Goal: Task Accomplishment & Management: Manage account settings

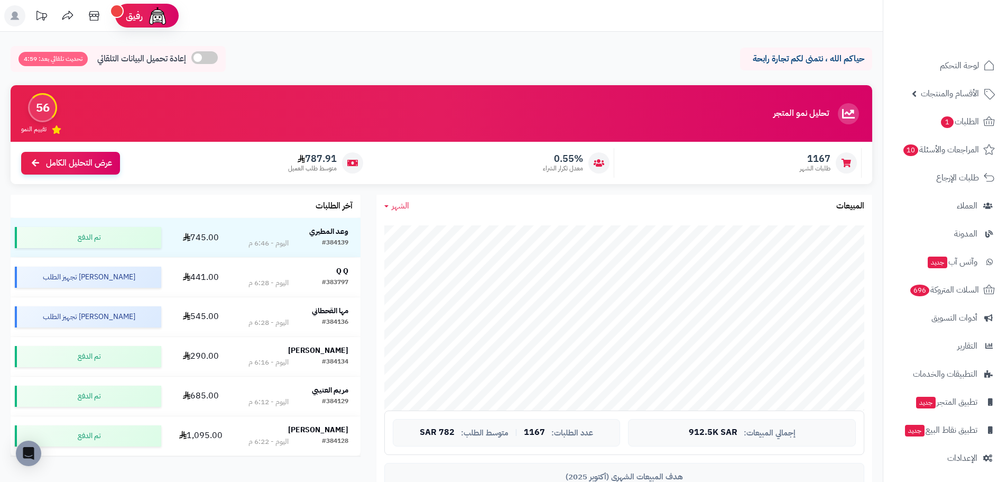
click at [399, 208] on span "الشهر" at bounding box center [400, 205] width 17 height 13
click at [414, 230] on link "اليوم" at bounding box center [418, 231] width 85 height 20
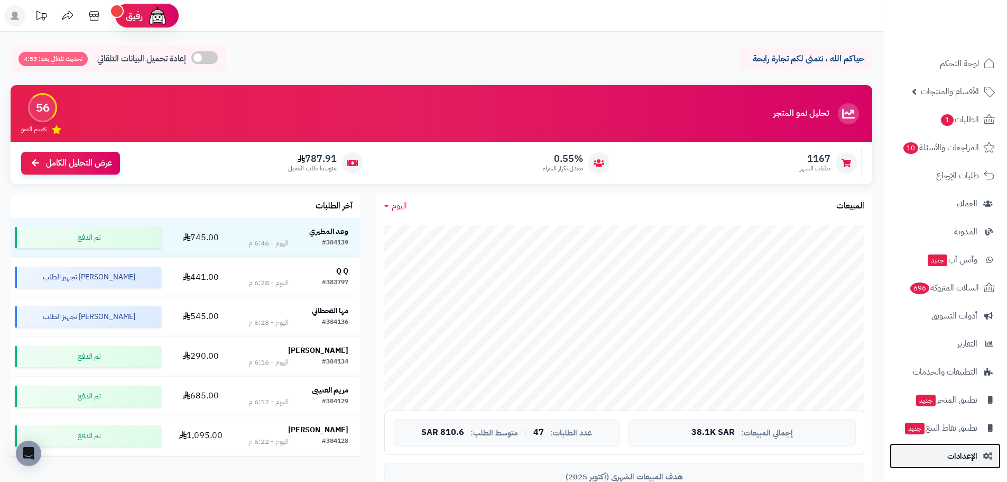
click at [953, 457] on span "الإعدادات" at bounding box center [962, 455] width 30 height 15
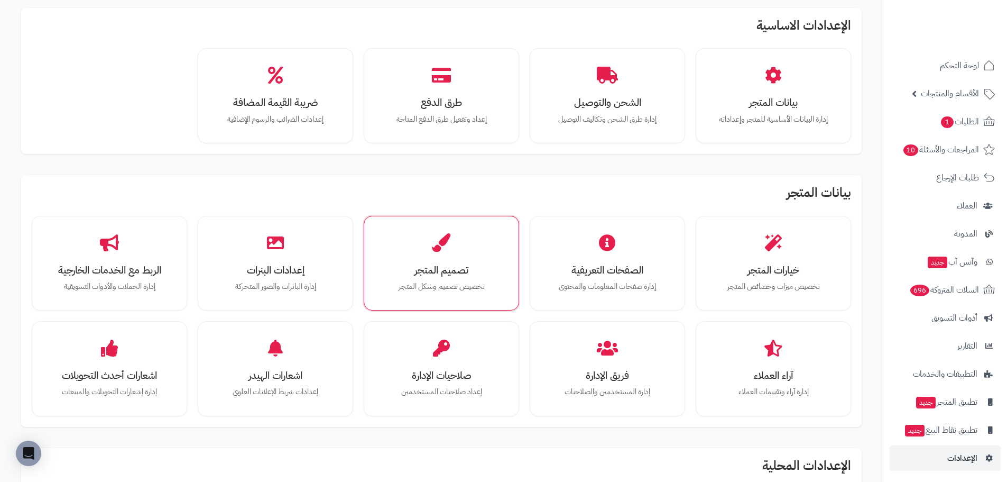
scroll to position [53, 0]
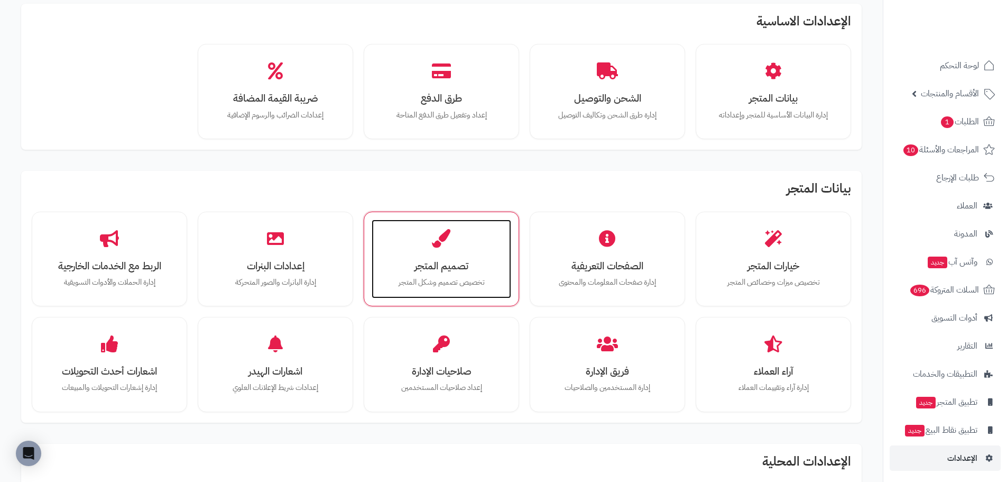
click at [445, 260] on h3 "تصميم المتجر" at bounding box center [441, 265] width 118 height 11
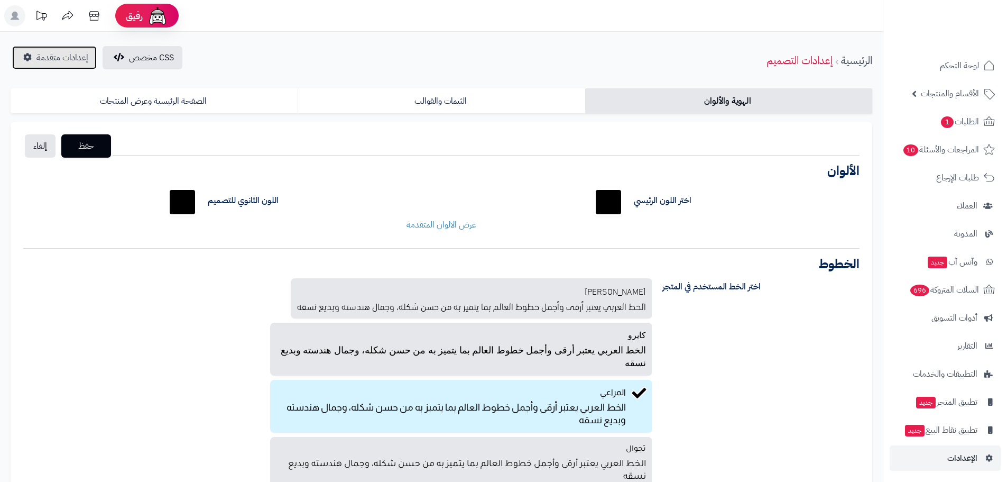
click at [36, 60] on span "إعدادات متقدمة" at bounding box center [62, 57] width 52 height 13
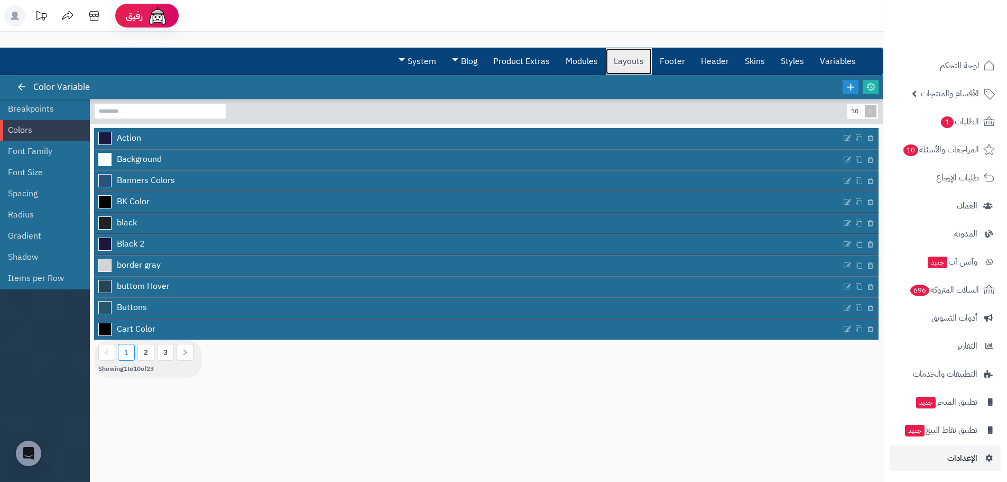
click at [639, 60] on link "Layouts" at bounding box center [629, 61] width 46 height 26
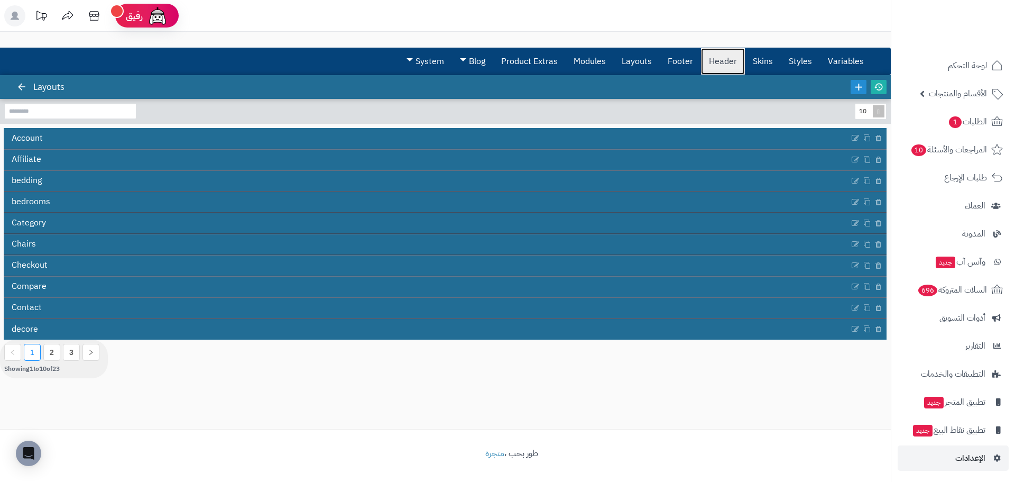
click at [721, 62] on link "Header" at bounding box center [723, 61] width 44 height 26
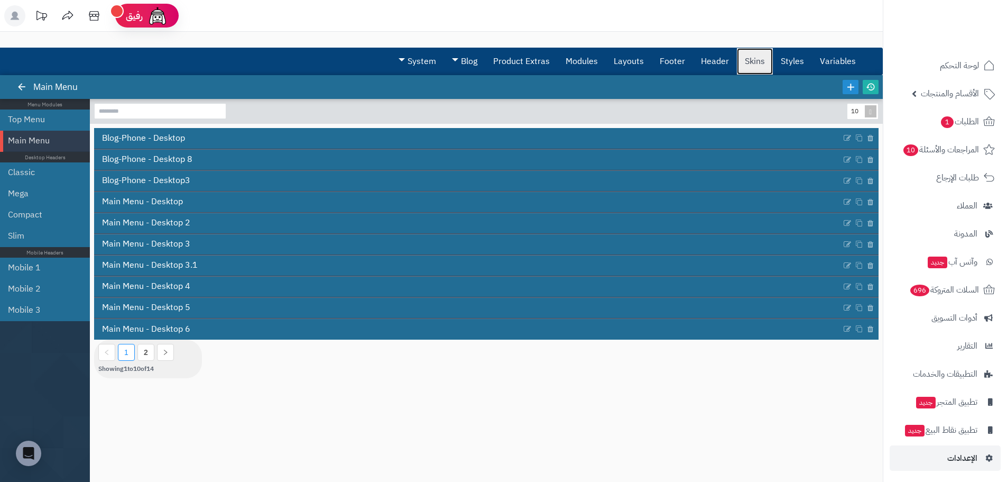
click at [757, 61] on link "Skins" at bounding box center [755, 61] width 36 height 26
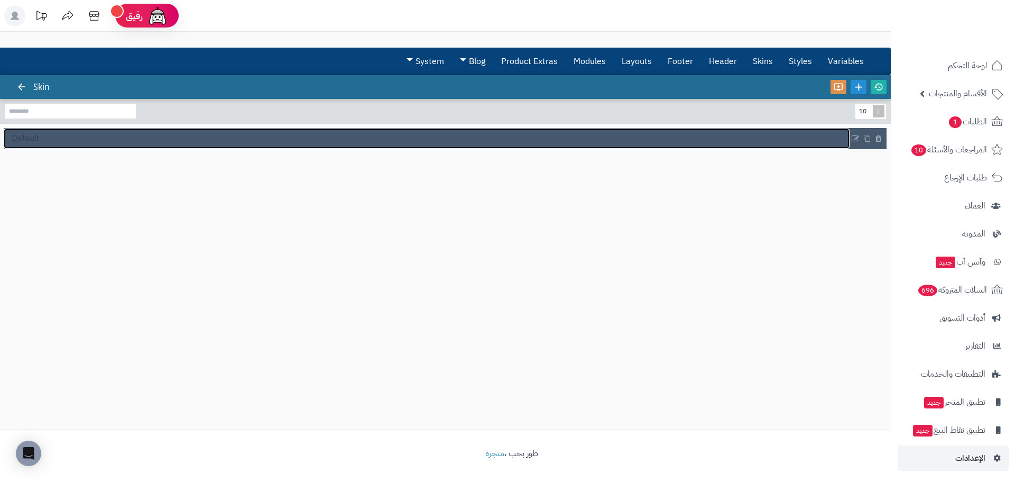
click at [51, 142] on link "Default" at bounding box center [427, 138] width 846 height 20
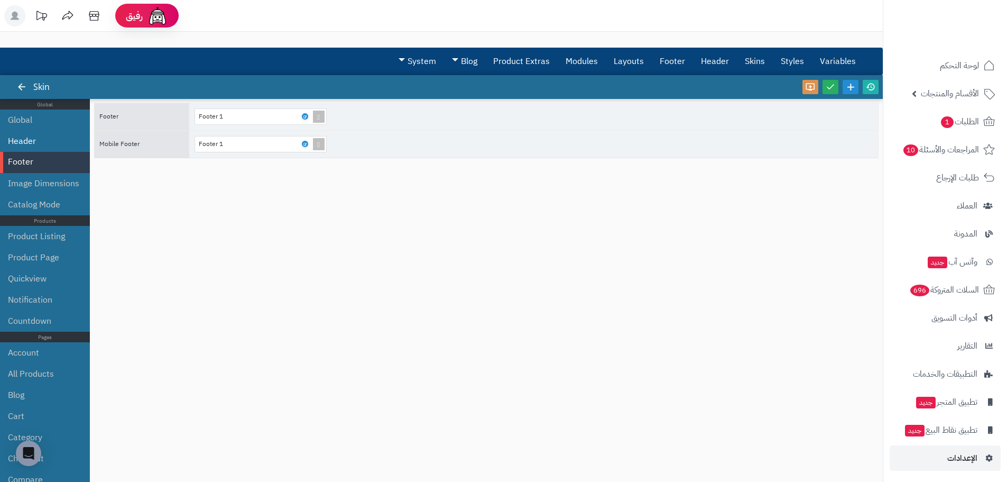
click at [44, 139] on li "Header" at bounding box center [45, 141] width 90 height 21
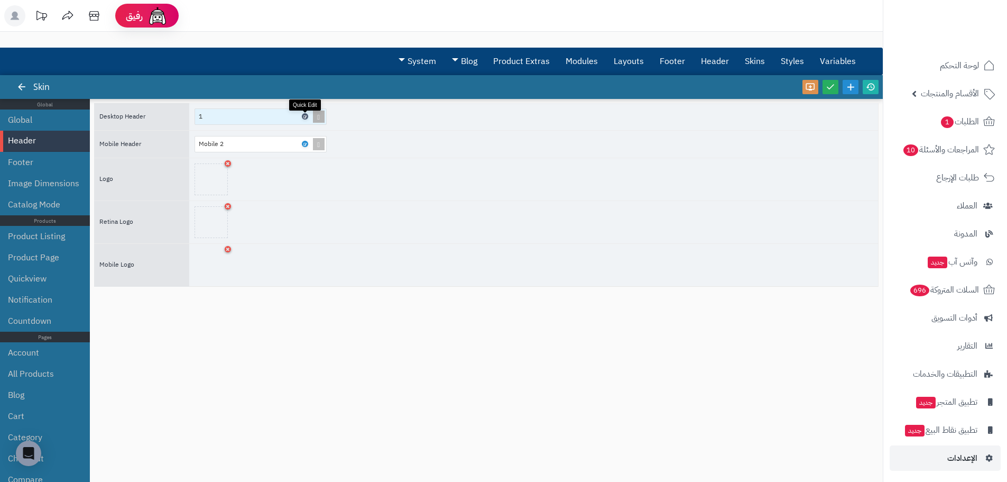
click at [303, 118] on icon at bounding box center [304, 116] width 3 height 5
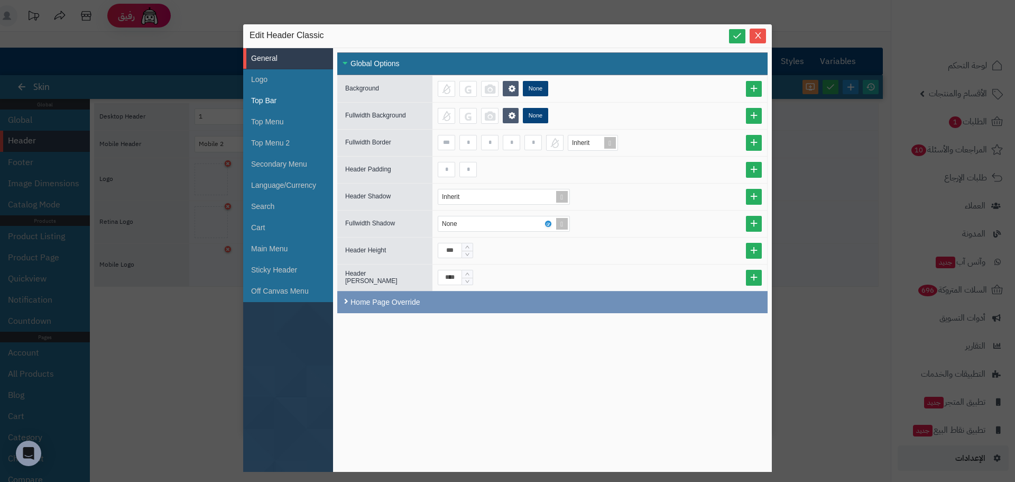
click at [285, 96] on li "Top Bar" at bounding box center [288, 100] width 90 height 21
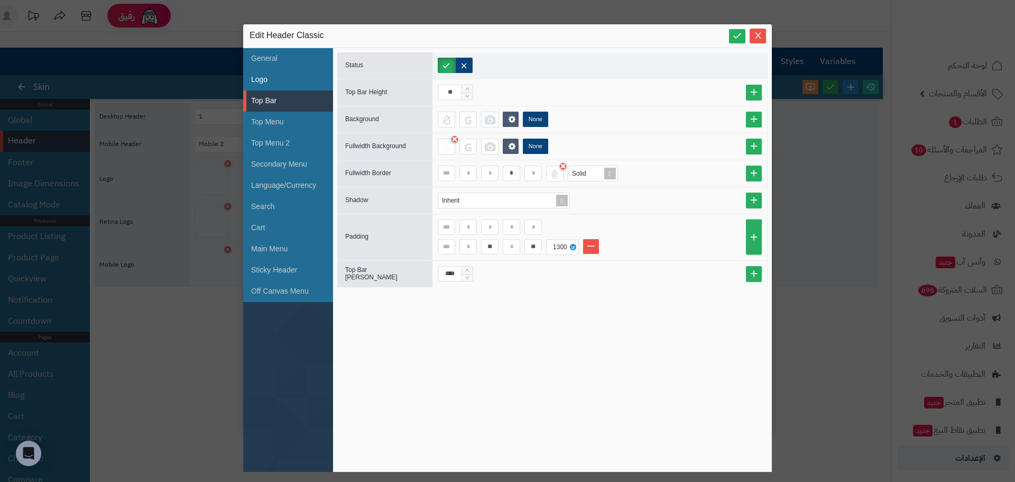
click at [280, 78] on li "Logo" at bounding box center [288, 79] width 90 height 21
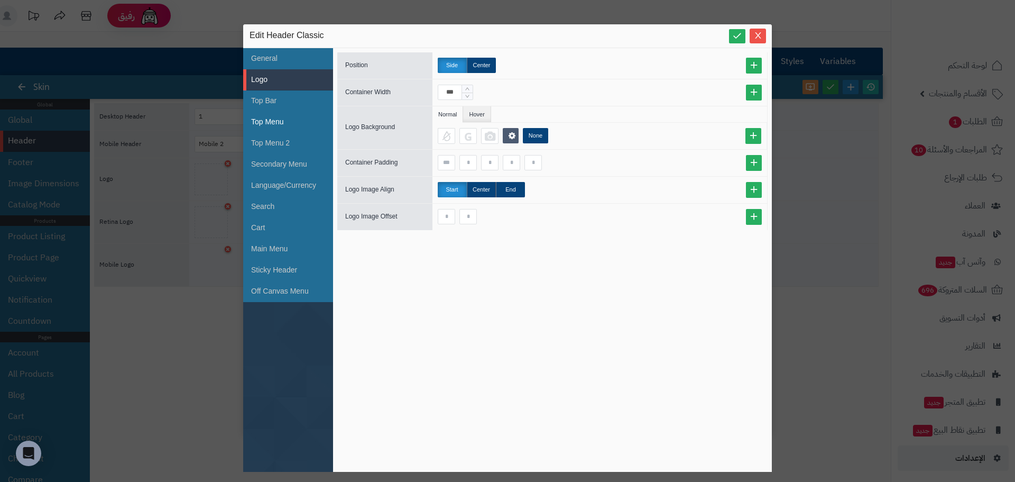
click at [302, 119] on li "Top Menu" at bounding box center [288, 122] width 90 height 21
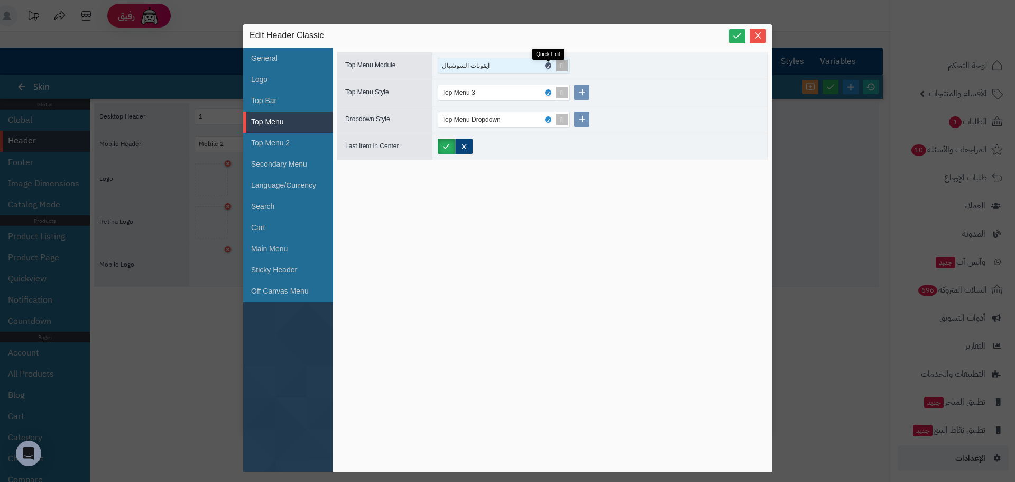
click at [547, 64] on icon at bounding box center [547, 65] width 3 height 5
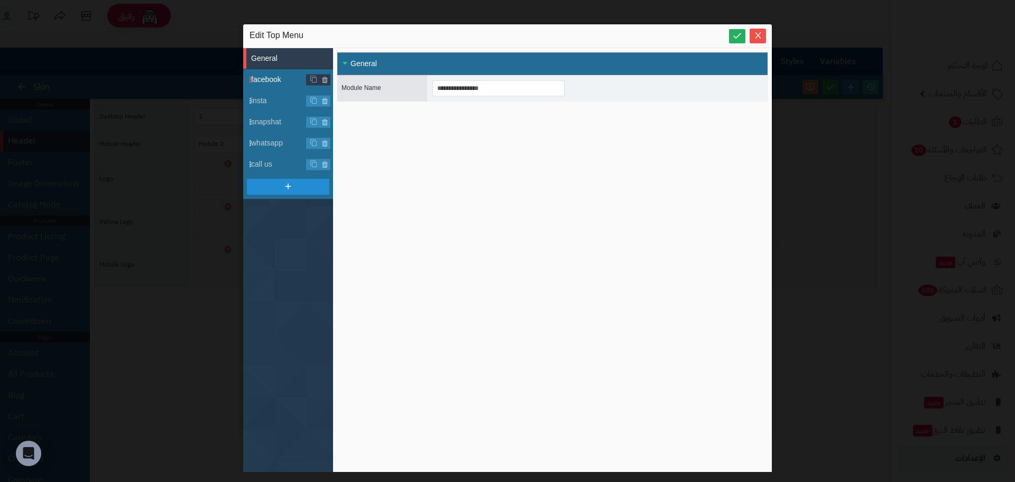
click at [266, 80] on span "facebook" at bounding box center [292, 79] width 82 height 11
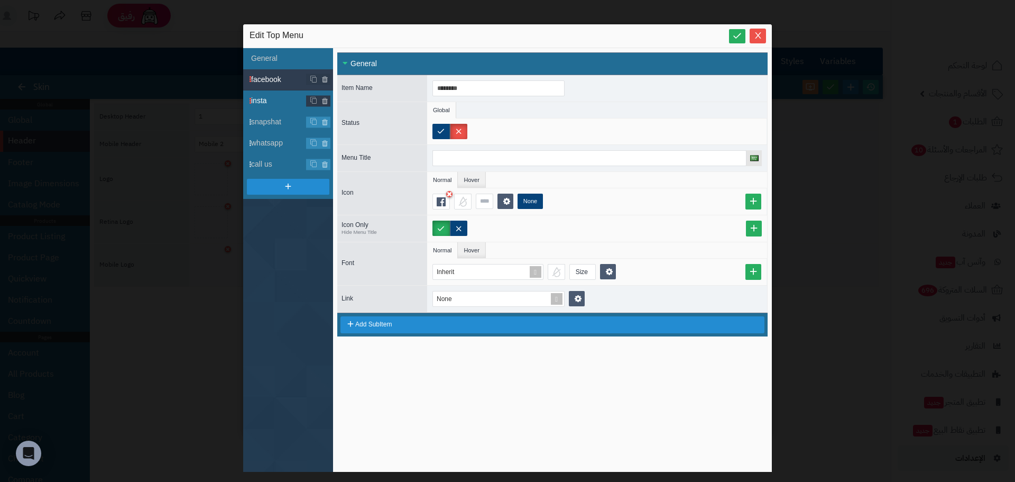
click at [271, 100] on span "insta" at bounding box center [292, 100] width 82 height 11
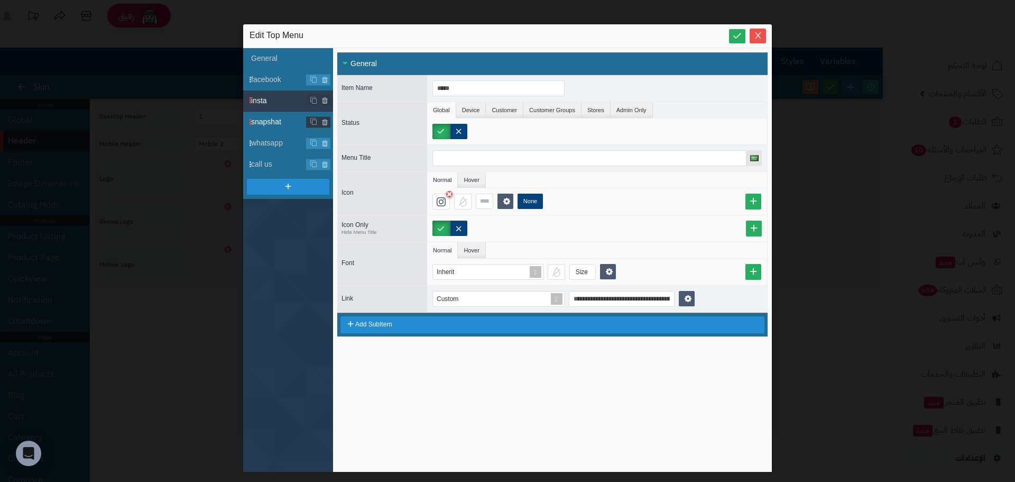
click at [275, 121] on span "snapshat" at bounding box center [292, 121] width 82 height 11
click at [279, 139] on span "whatsapp" at bounding box center [292, 142] width 82 height 11
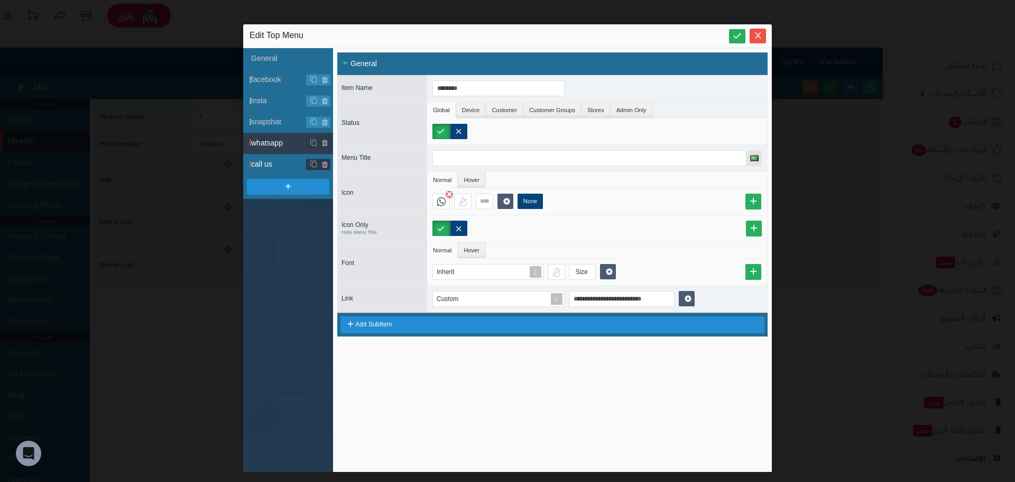
click at [279, 161] on span "call us" at bounding box center [292, 164] width 82 height 11
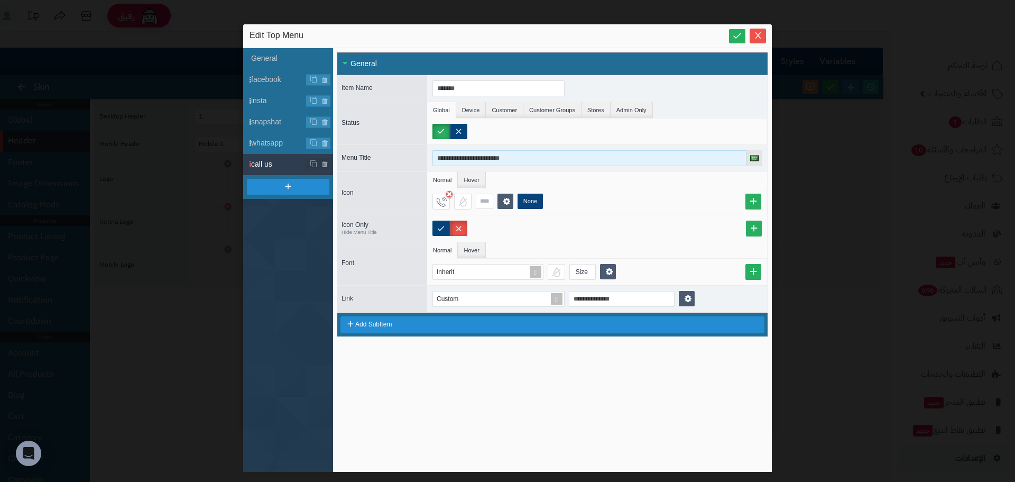
click at [467, 159] on input "**********" at bounding box center [589, 158] width 314 height 16
click at [461, 158] on input "**********" at bounding box center [589, 158] width 314 height 16
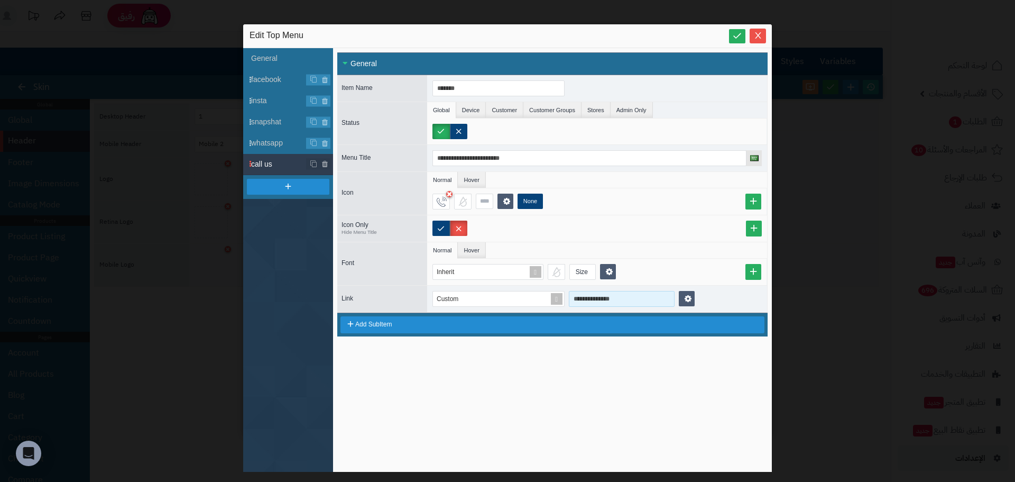
click at [604, 298] on input "**********" at bounding box center [622, 299] width 106 height 16
paste input
type input "**********"
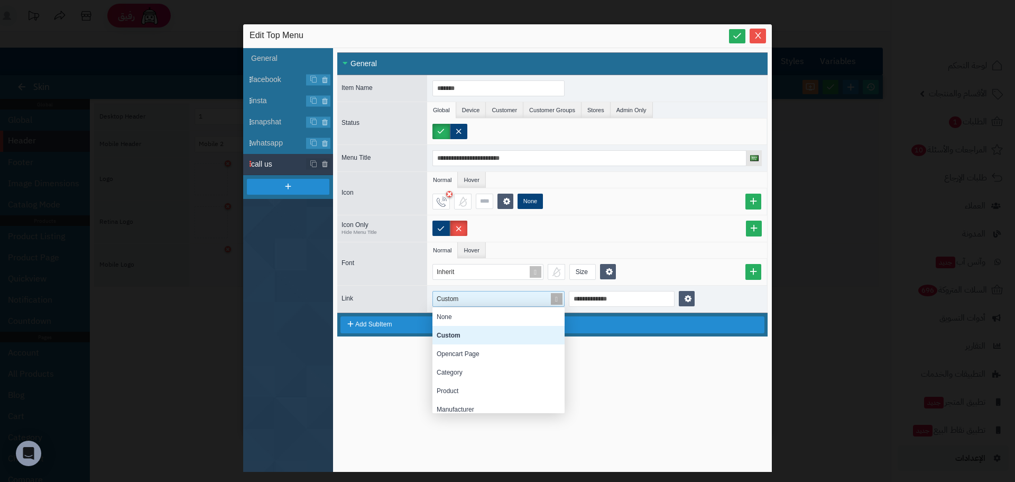
click at [552, 300] on span at bounding box center [556, 298] width 15 height 15
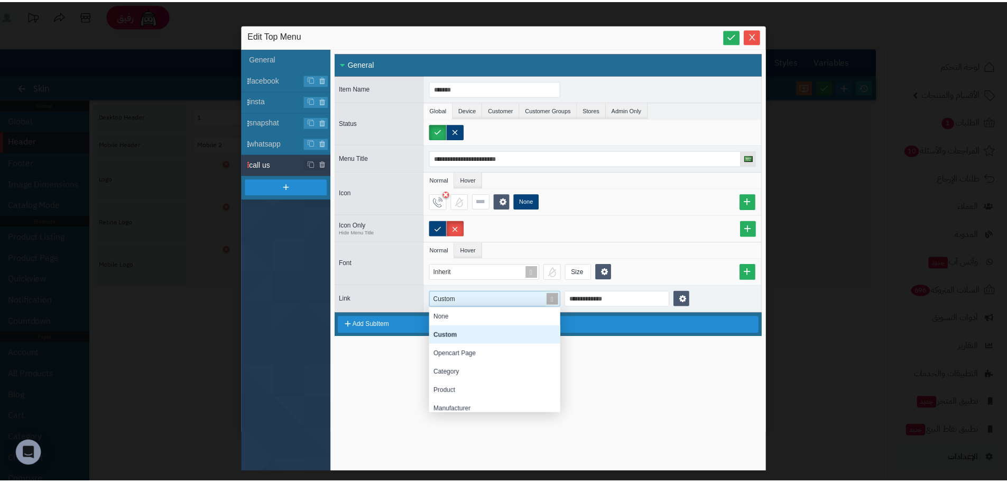
scroll to position [98, 124]
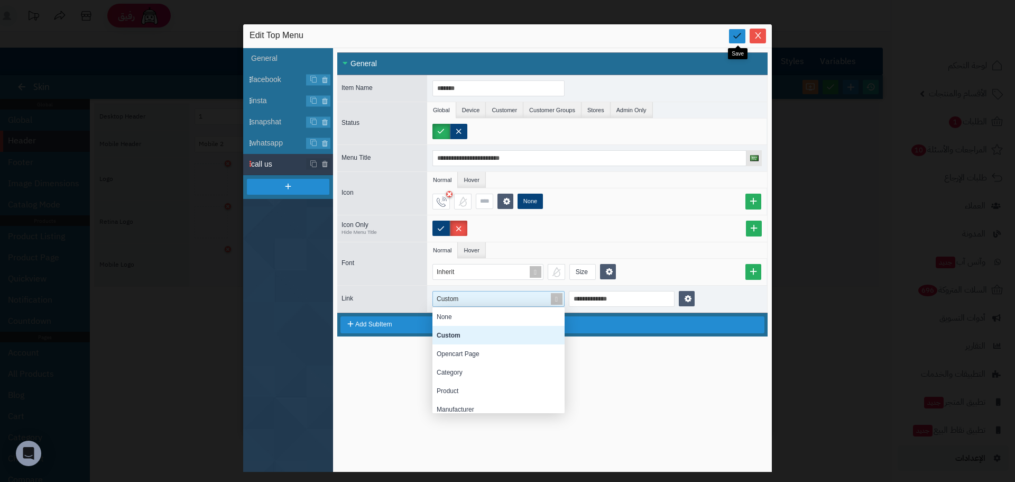
click at [735, 32] on icon at bounding box center [737, 36] width 10 height 10
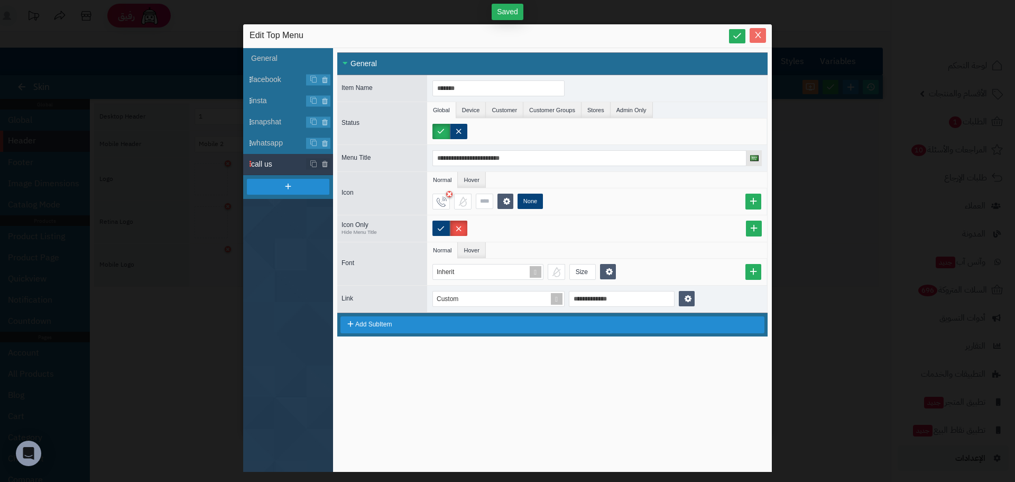
click at [761, 33] on icon "Close" at bounding box center [758, 35] width 8 height 8
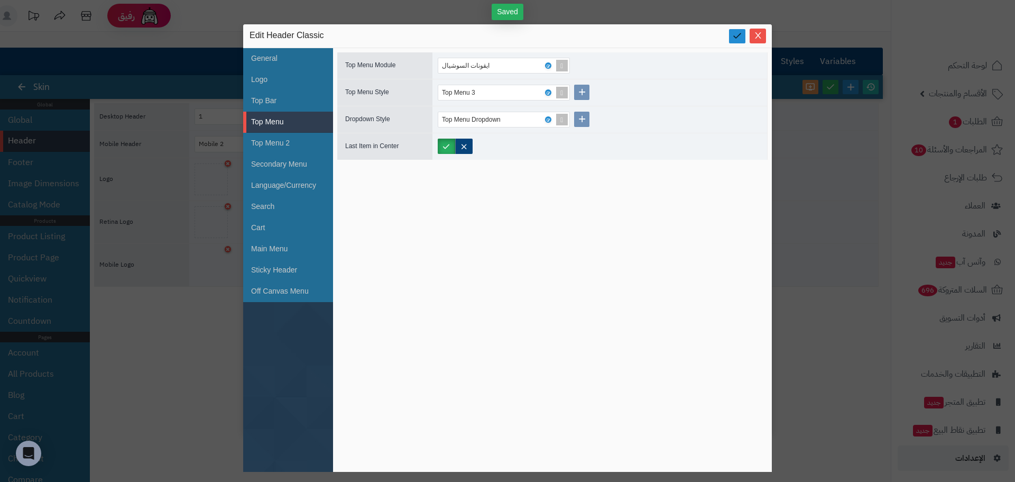
click at [735, 31] on icon at bounding box center [737, 36] width 10 height 10
click at [757, 34] on icon "Close" at bounding box center [758, 35] width 6 height 6
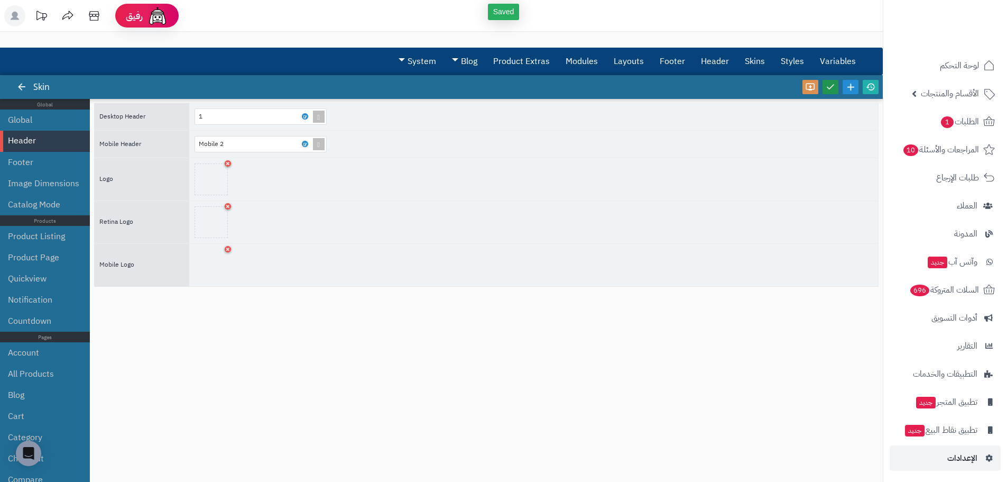
drag, startPoint x: 830, startPoint y: 87, endPoint x: 907, endPoint y: 87, distance: 77.2
click at [831, 87] on icon at bounding box center [831, 87] width 10 height 10
click at [871, 88] on icon at bounding box center [871, 87] width 10 height 10
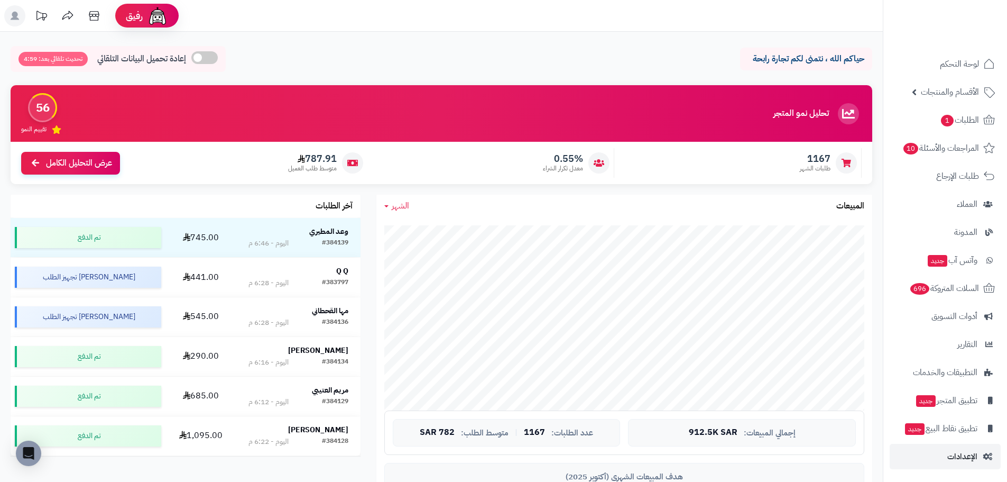
scroll to position [2, 0]
click at [964, 456] on span "الإعدادات" at bounding box center [962, 455] width 30 height 15
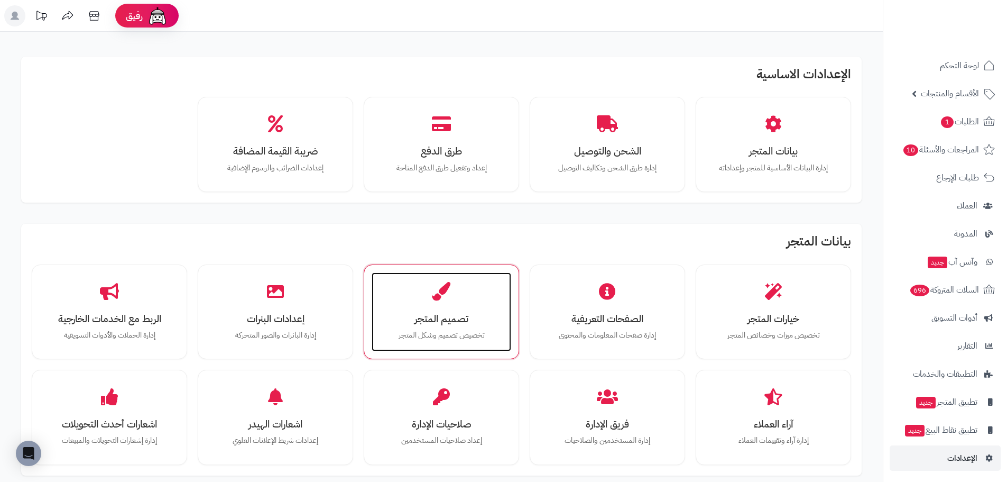
click at [460, 313] on h3 "تصميم المتجر" at bounding box center [441, 318] width 118 height 11
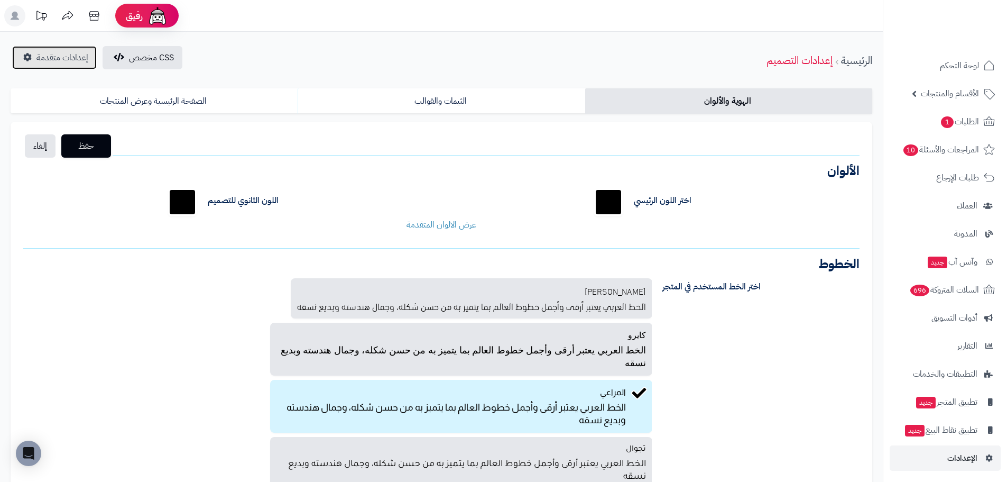
click at [51, 59] on span "إعدادات متقدمة" at bounding box center [62, 57] width 52 height 13
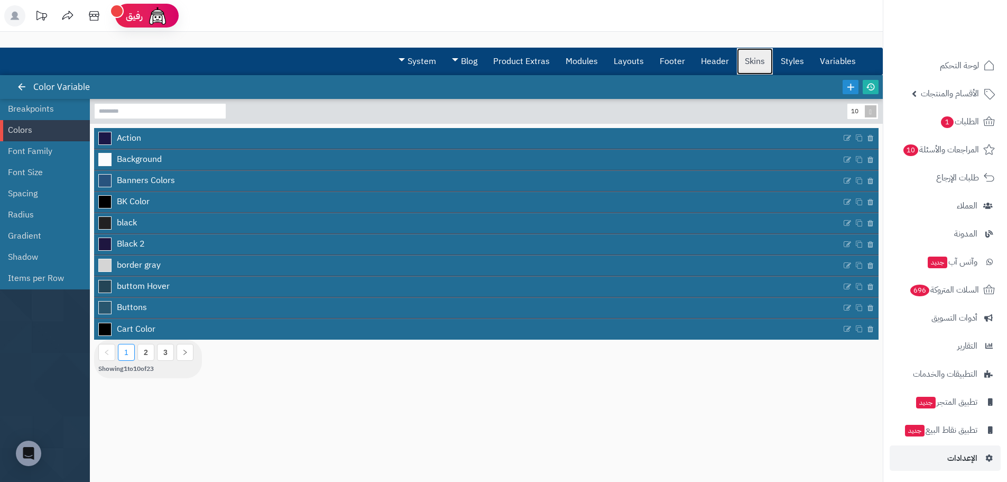
click at [751, 61] on link "Skins" at bounding box center [755, 61] width 36 height 26
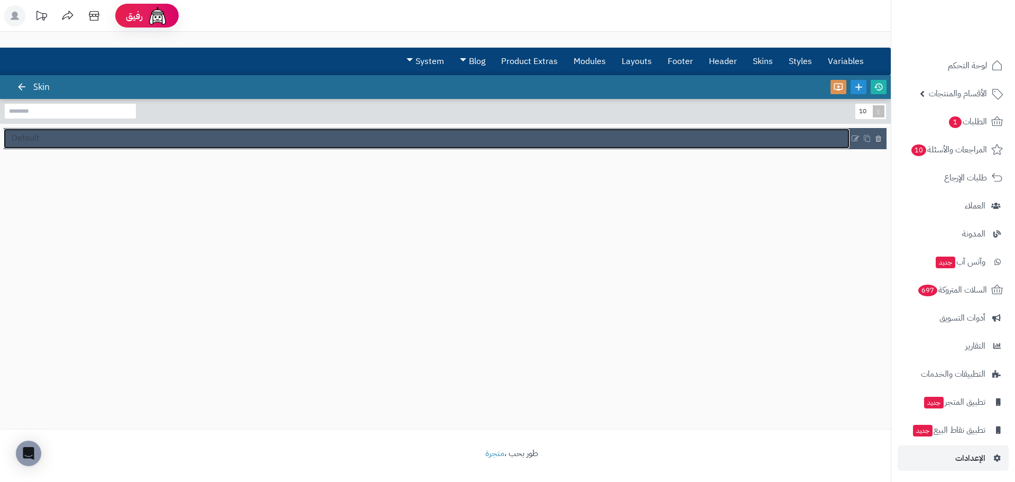
click at [161, 143] on link "Default" at bounding box center [427, 138] width 846 height 20
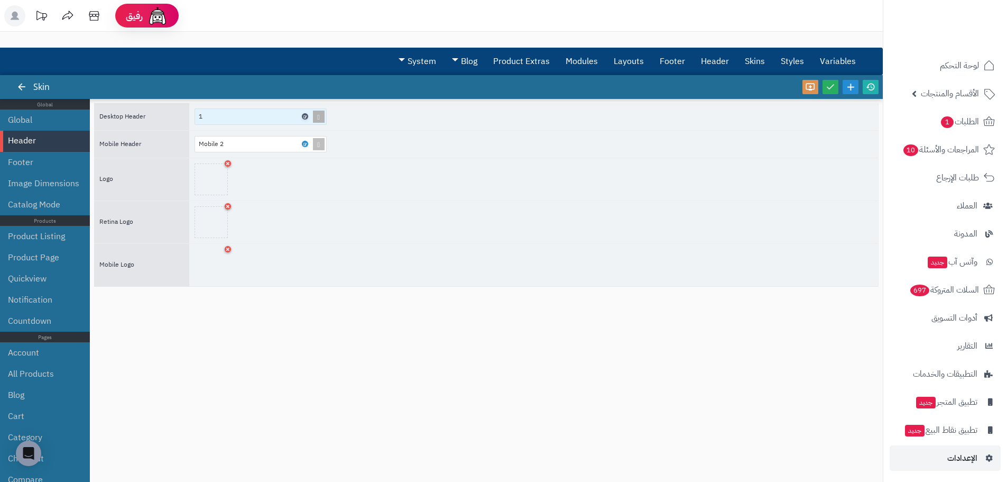
click at [303, 117] on icon at bounding box center [304, 116] width 3 height 5
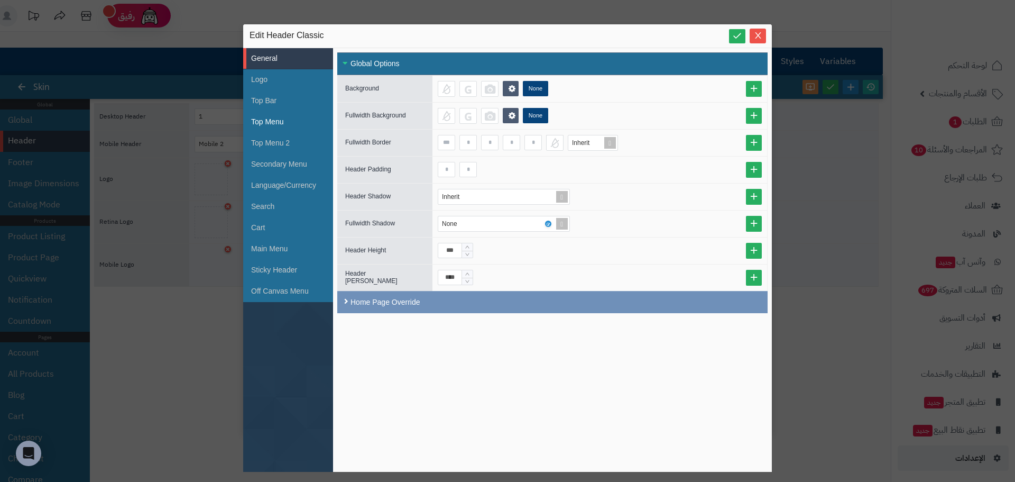
click at [286, 119] on li "Top Menu" at bounding box center [288, 122] width 90 height 21
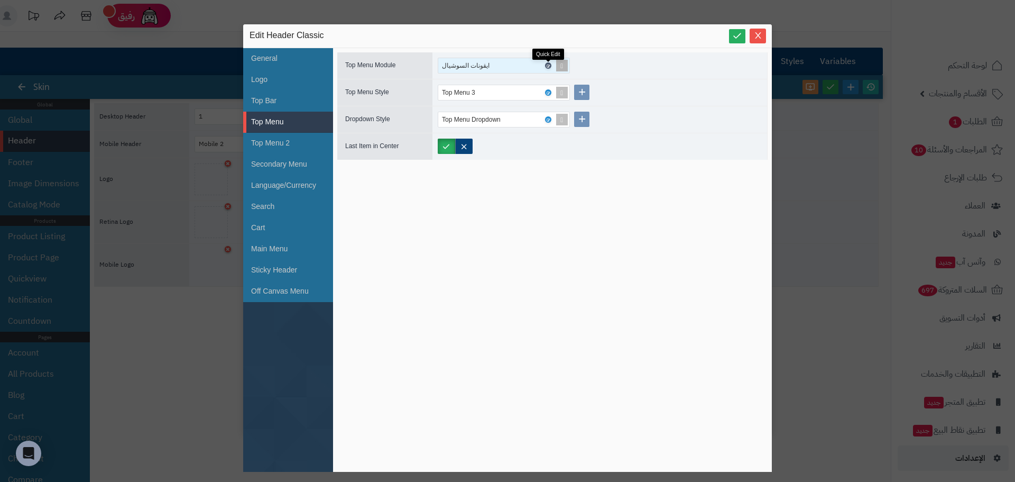
click at [547, 64] on icon at bounding box center [547, 65] width 3 height 5
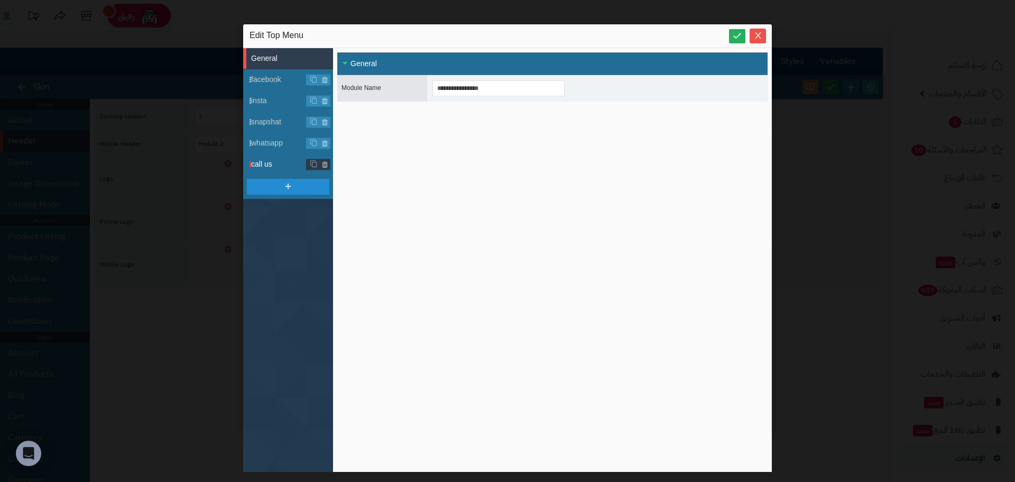
click at [283, 162] on span "call us" at bounding box center [292, 164] width 82 height 11
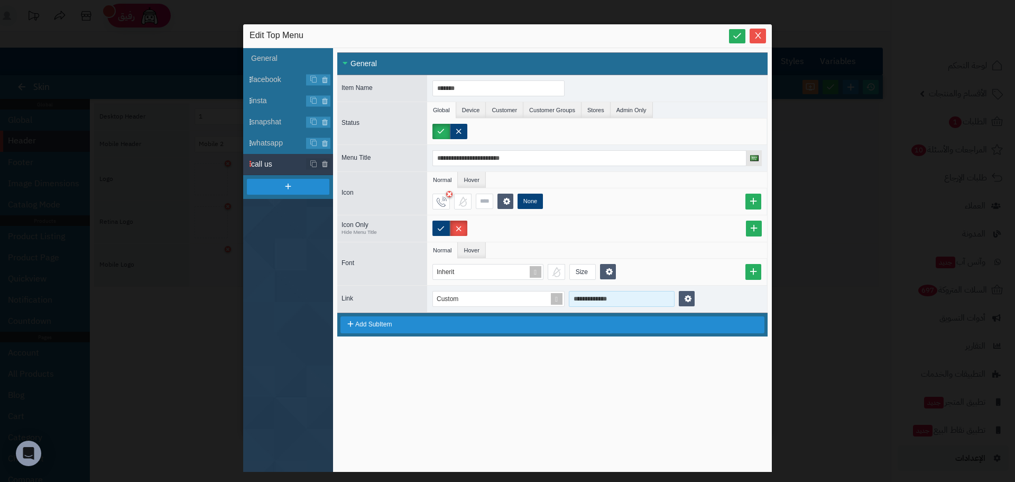
click at [635, 300] on input "**********" at bounding box center [622, 299] width 106 height 16
click at [503, 300] on div "Custom" at bounding box center [494, 298] width 122 height 15
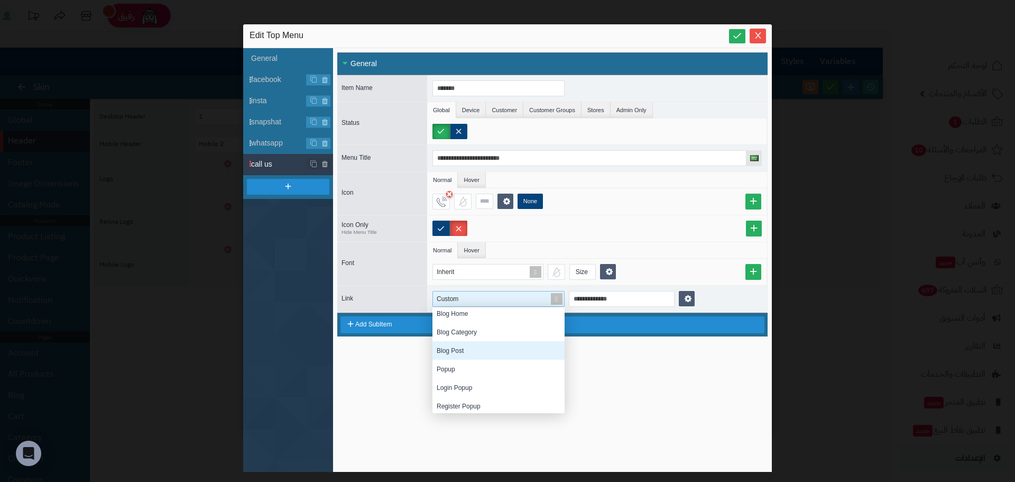
scroll to position [135, 0]
click at [620, 403] on div "**********" at bounding box center [552, 259] width 430 height 415
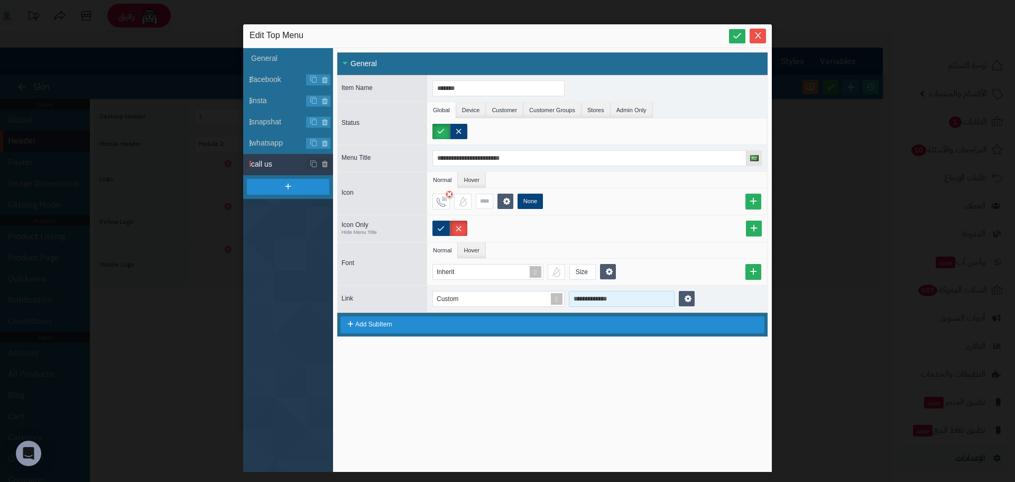
click at [602, 303] on input "**********" at bounding box center [622, 299] width 106 height 16
paste input "**********"
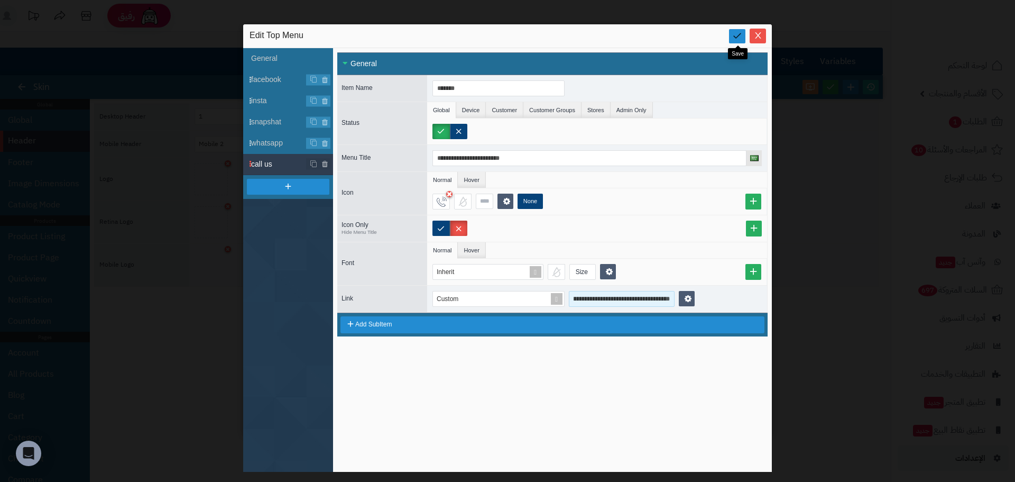
type input "**********"
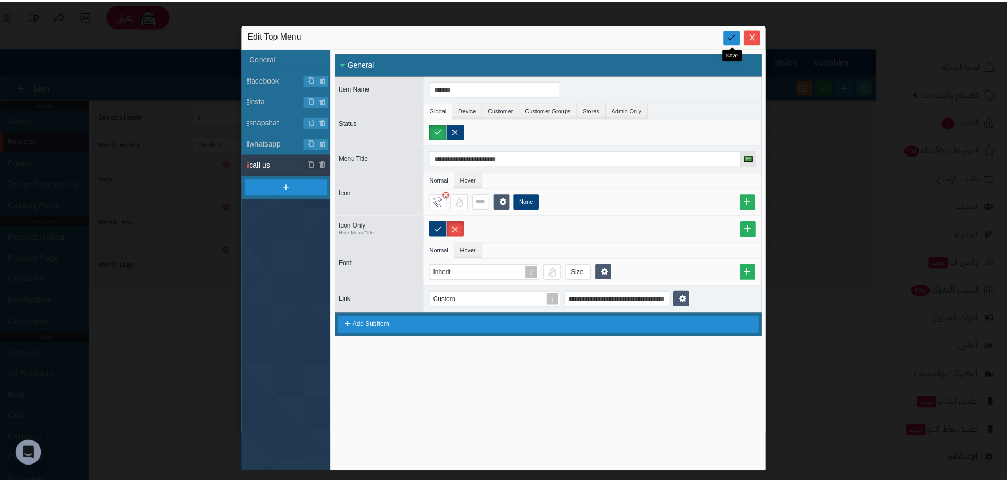
scroll to position [0, 0]
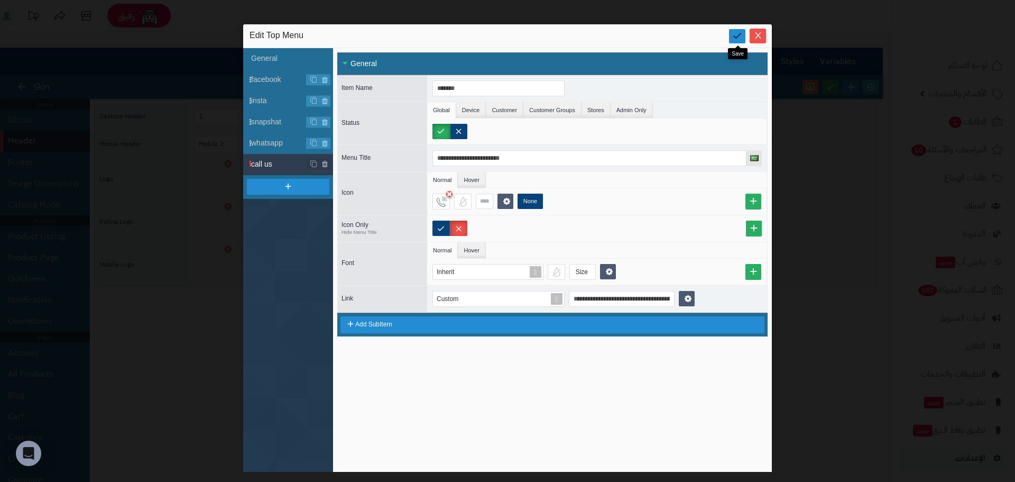
click at [742, 36] on link at bounding box center [737, 36] width 16 height 14
click at [754, 38] on icon "Close" at bounding box center [758, 35] width 8 height 8
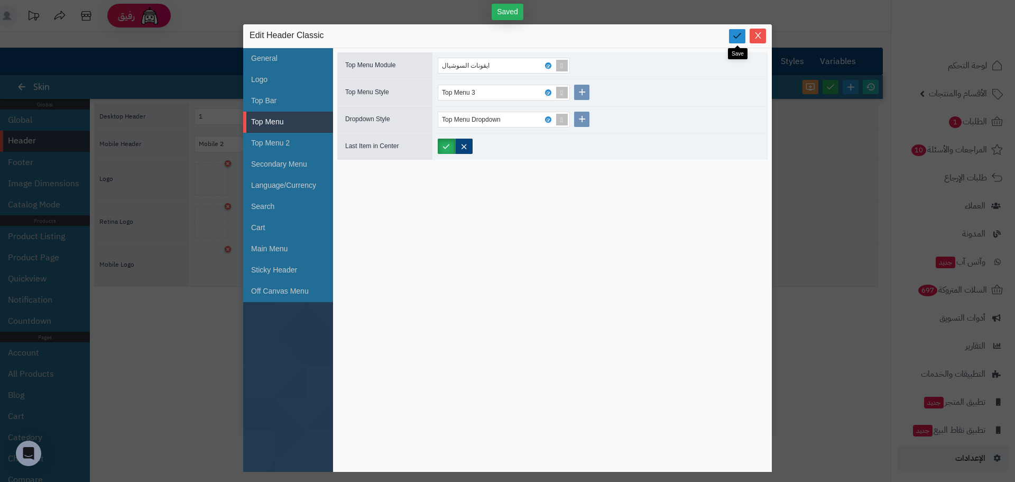
click at [735, 33] on icon at bounding box center [737, 36] width 10 height 10
click at [756, 35] on icon "Close" at bounding box center [758, 35] width 8 height 8
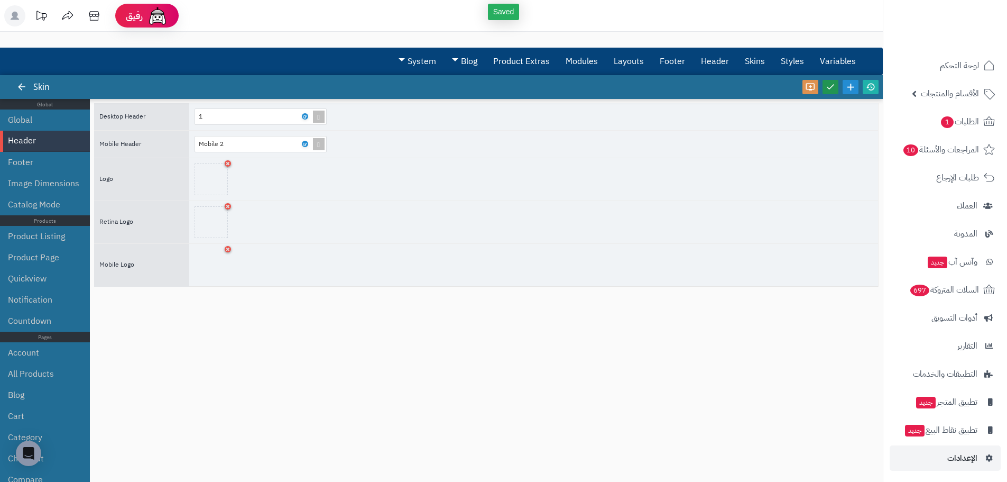
click at [830, 89] on icon at bounding box center [831, 87] width 10 height 10
click at [869, 87] on icon at bounding box center [871, 87] width 10 height 10
